Goal: Navigation & Orientation: Go to known website

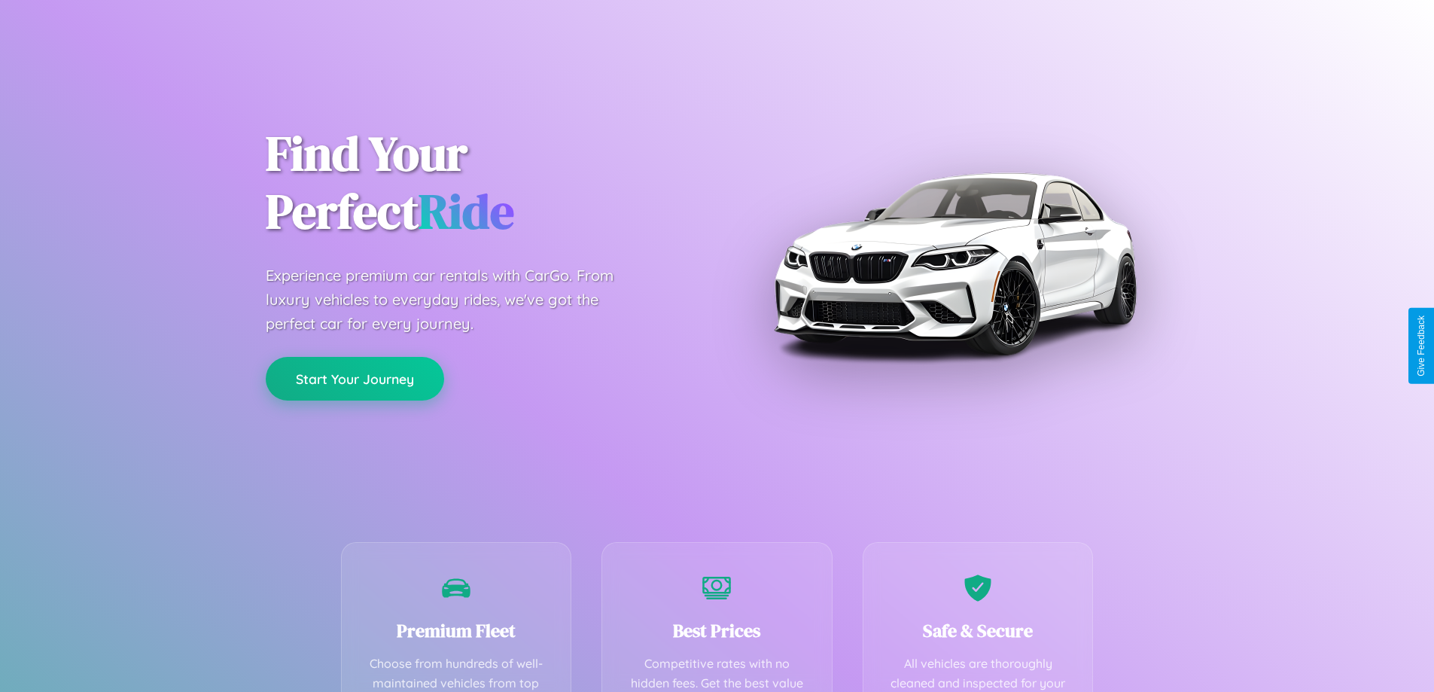
click at [355, 380] on button "Start Your Journey" at bounding box center [355, 379] width 178 height 44
click at [355, 378] on button "Start Your Journey" at bounding box center [355, 379] width 178 height 44
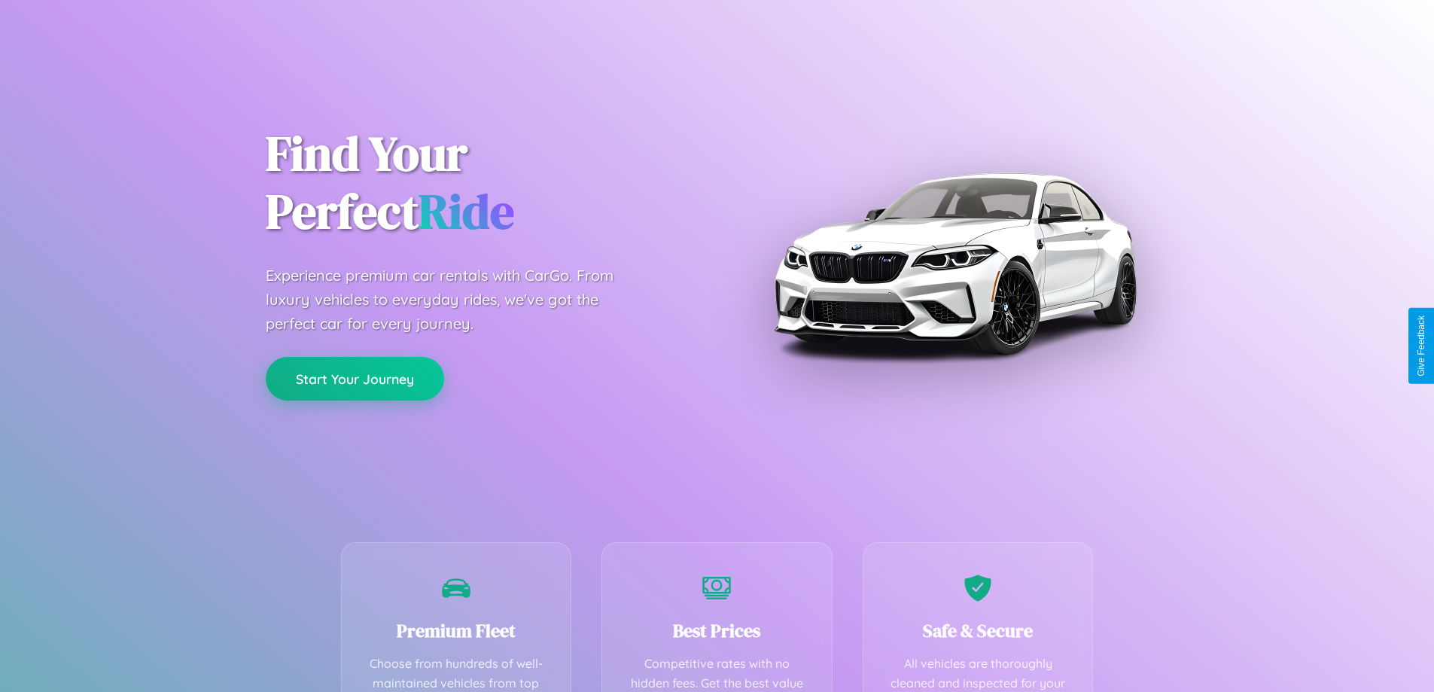
click at [355, 378] on button "Start Your Journey" at bounding box center [355, 379] width 178 height 44
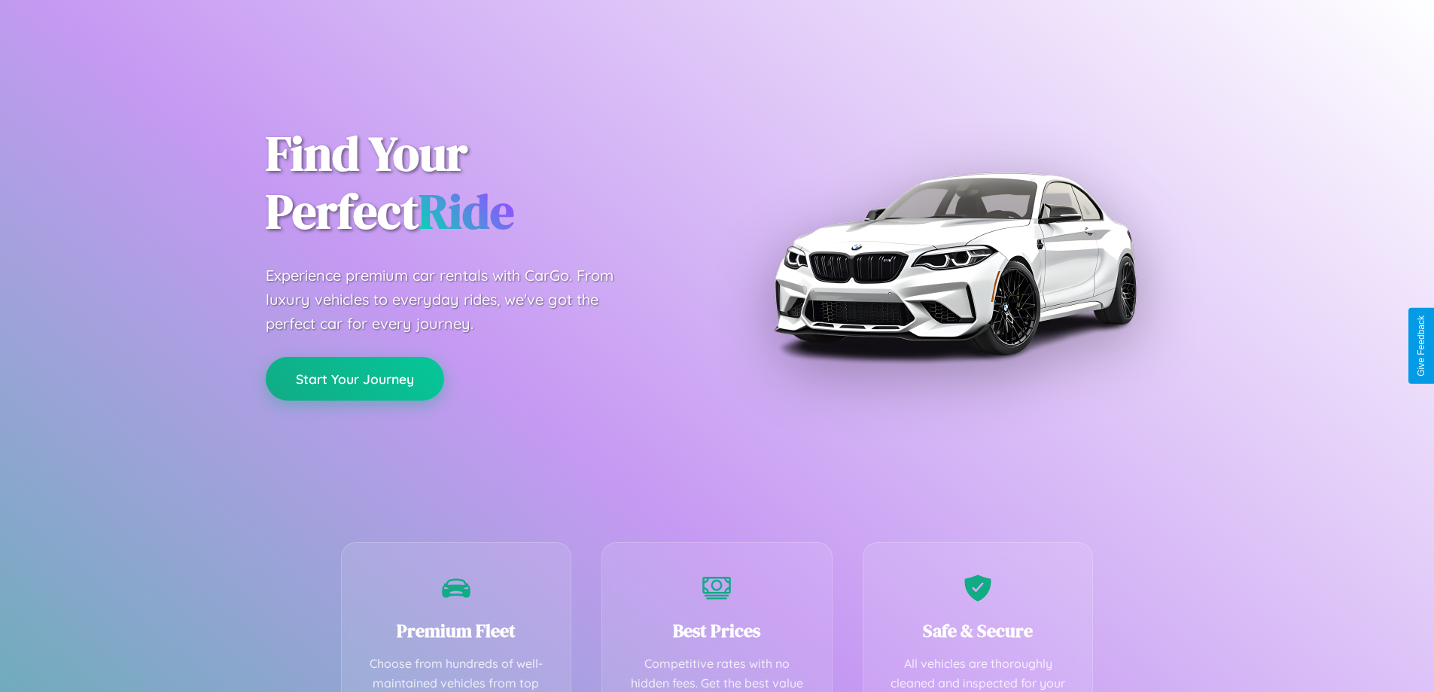
click at [355, 378] on button "Start Your Journey" at bounding box center [355, 379] width 178 height 44
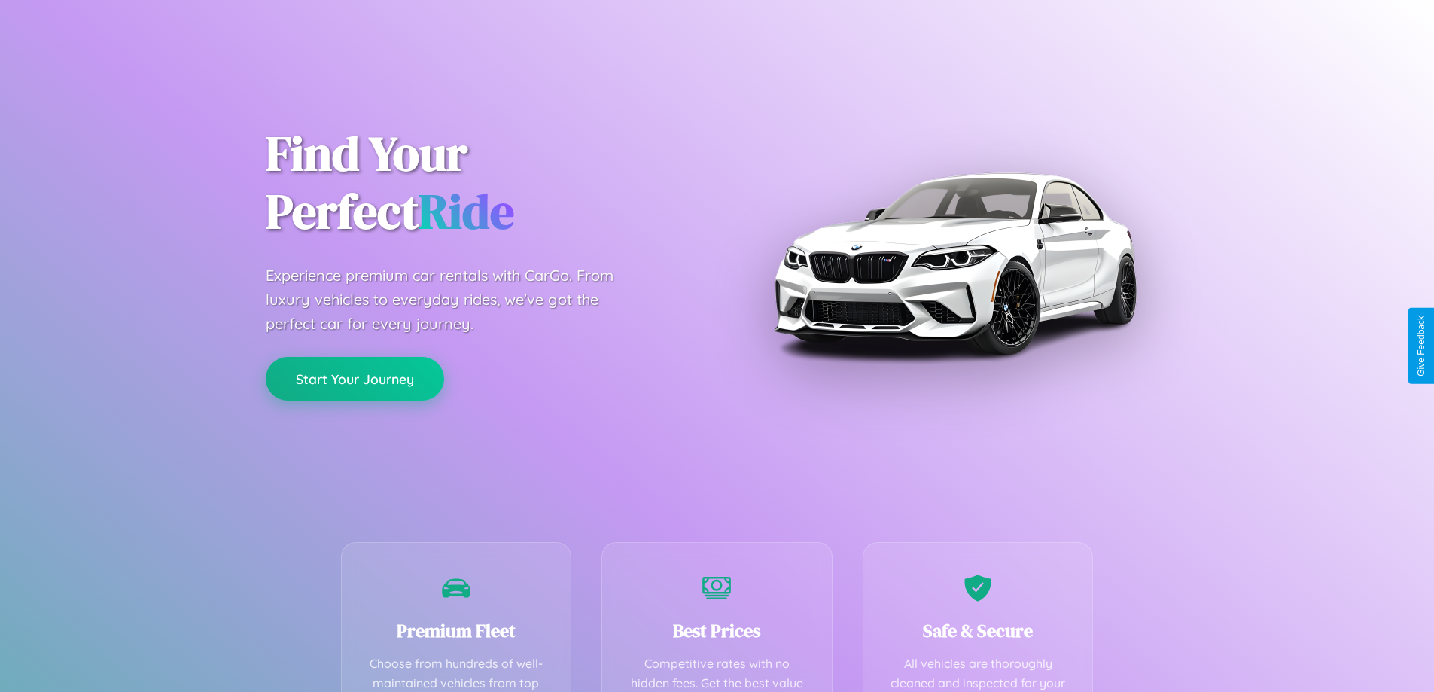
click at [355, 378] on button "Start Your Journey" at bounding box center [355, 379] width 178 height 44
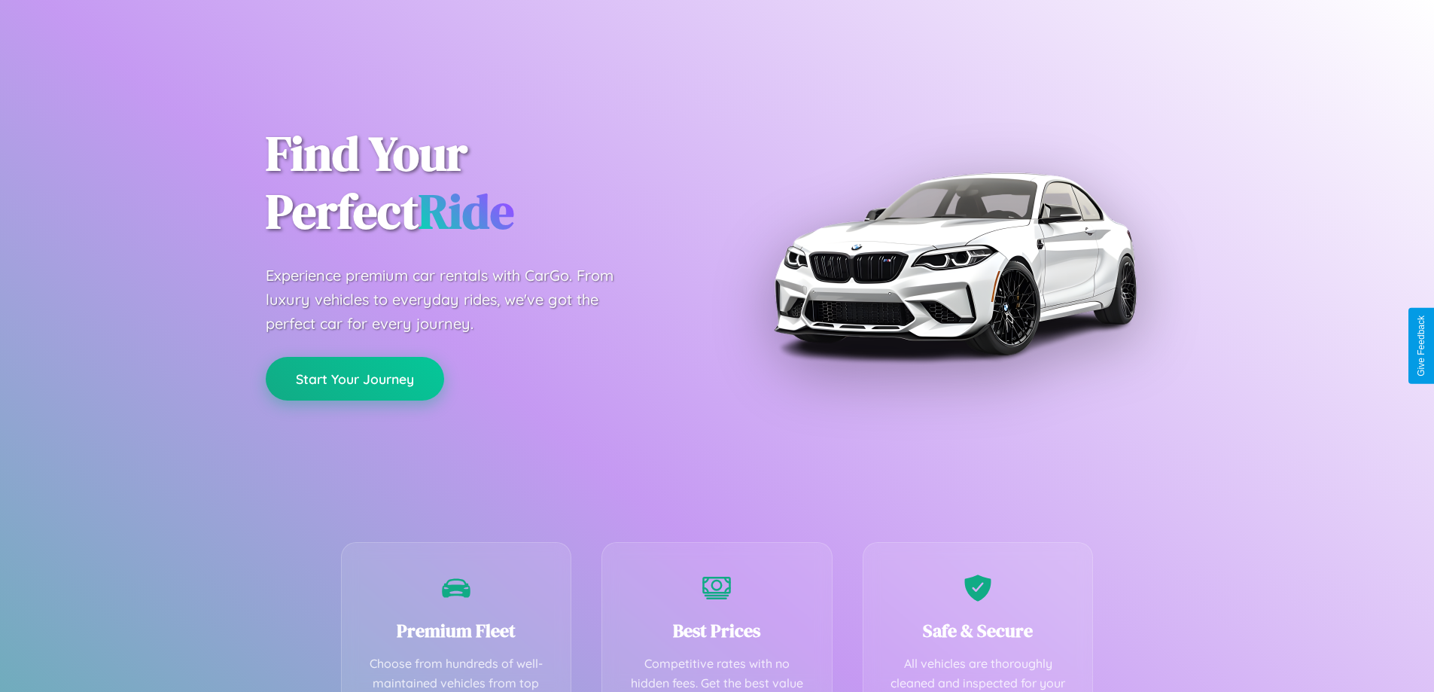
click at [355, 378] on button "Start Your Journey" at bounding box center [355, 379] width 178 height 44
